Goal: Information Seeking & Learning: Learn about a topic

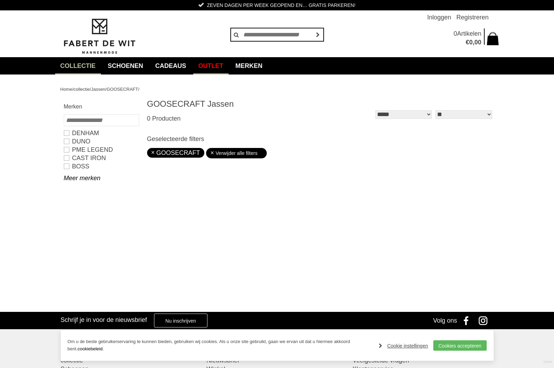
click at [221, 65] on link "Outlet" at bounding box center [210, 65] width 35 height 17
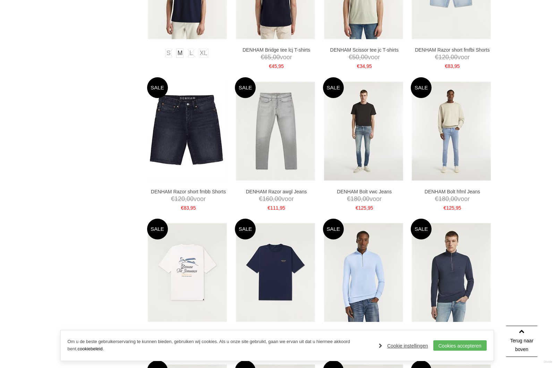
scroll to position [477, 0]
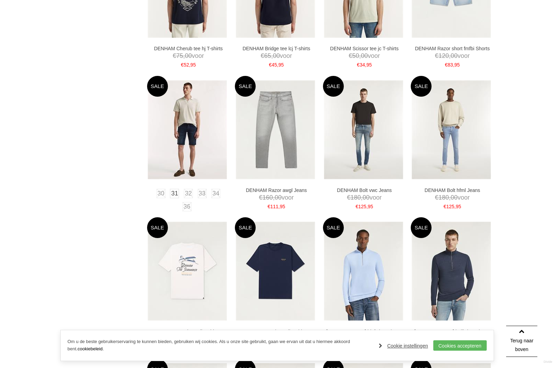
click at [181, 111] on img at bounding box center [187, 129] width 79 height 99
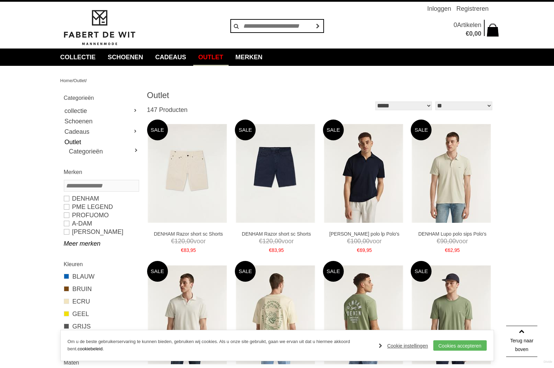
scroll to position [0, 0]
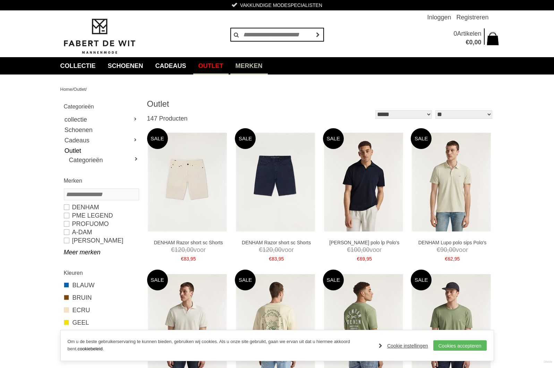
click at [258, 68] on link "Merken" at bounding box center [248, 65] width 37 height 17
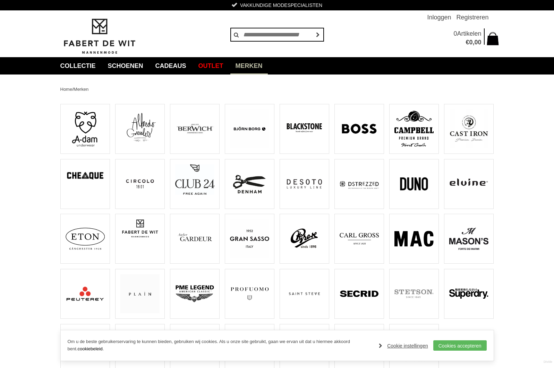
click at [409, 186] on img at bounding box center [413, 183] width 39 height 39
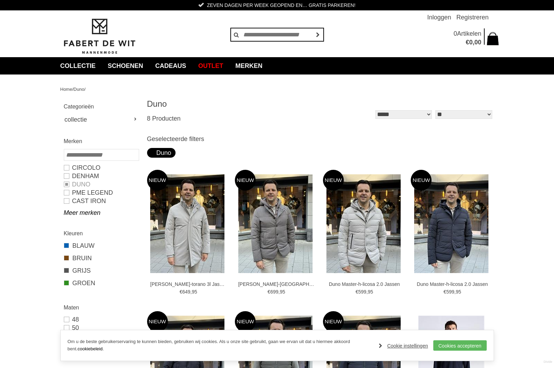
scroll to position [0, 0]
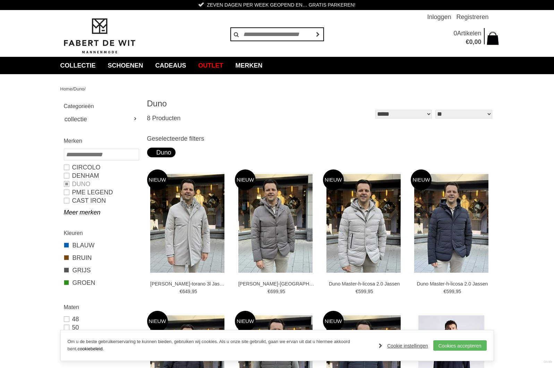
click at [67, 183] on li "Duno" at bounding box center [101, 184] width 75 height 8
click at [68, 183] on li "Duno" at bounding box center [101, 184] width 75 height 8
click at [79, 211] on link "Meer merken" at bounding box center [101, 212] width 75 height 8
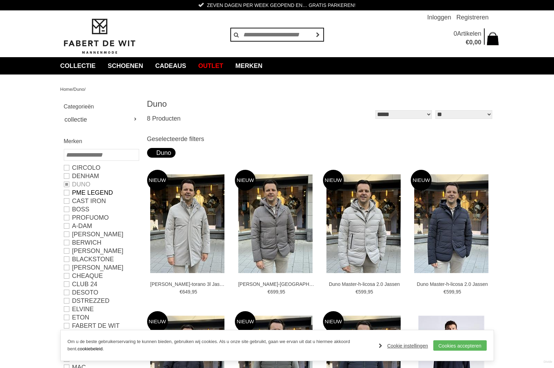
scroll to position [0, 0]
click at [68, 182] on li "Duno" at bounding box center [101, 184] width 75 height 8
click at [66, 184] on li "Duno" at bounding box center [101, 184] width 75 height 8
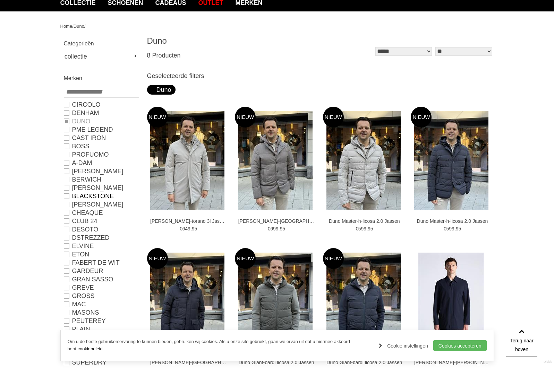
scroll to position [63, 0]
click at [68, 180] on link "Berwich" at bounding box center [101, 180] width 75 height 8
type input "***"
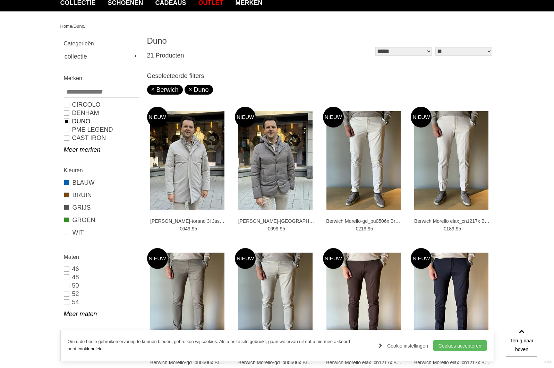
click at [66, 122] on link "Duno" at bounding box center [101, 121] width 75 height 8
type input "***"
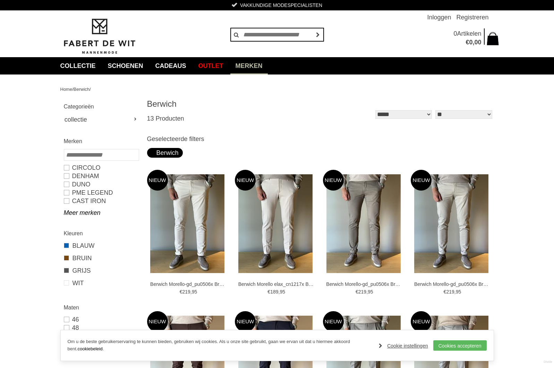
click at [266, 67] on link "Merken" at bounding box center [248, 65] width 37 height 17
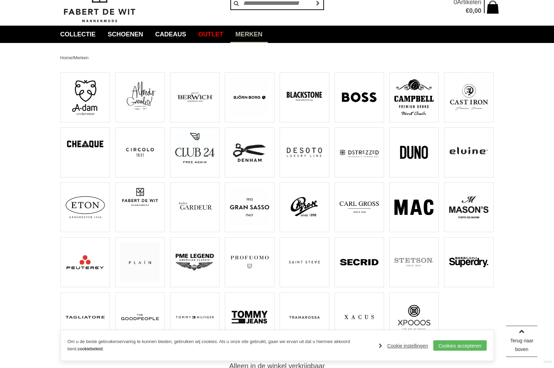
scroll to position [30, 0]
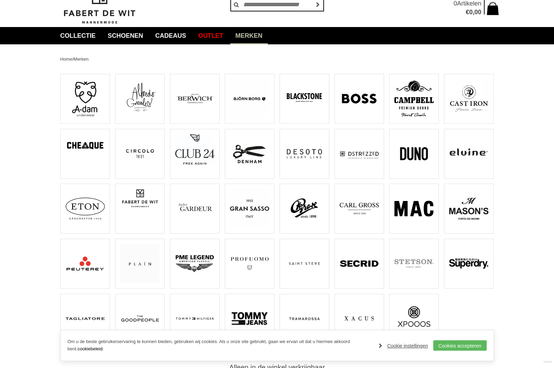
click at [305, 319] on img at bounding box center [304, 318] width 39 height 39
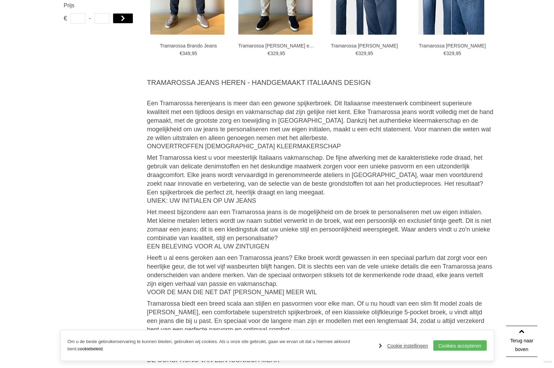
scroll to position [379, 0]
